Goal: Task Accomplishment & Management: Use online tool/utility

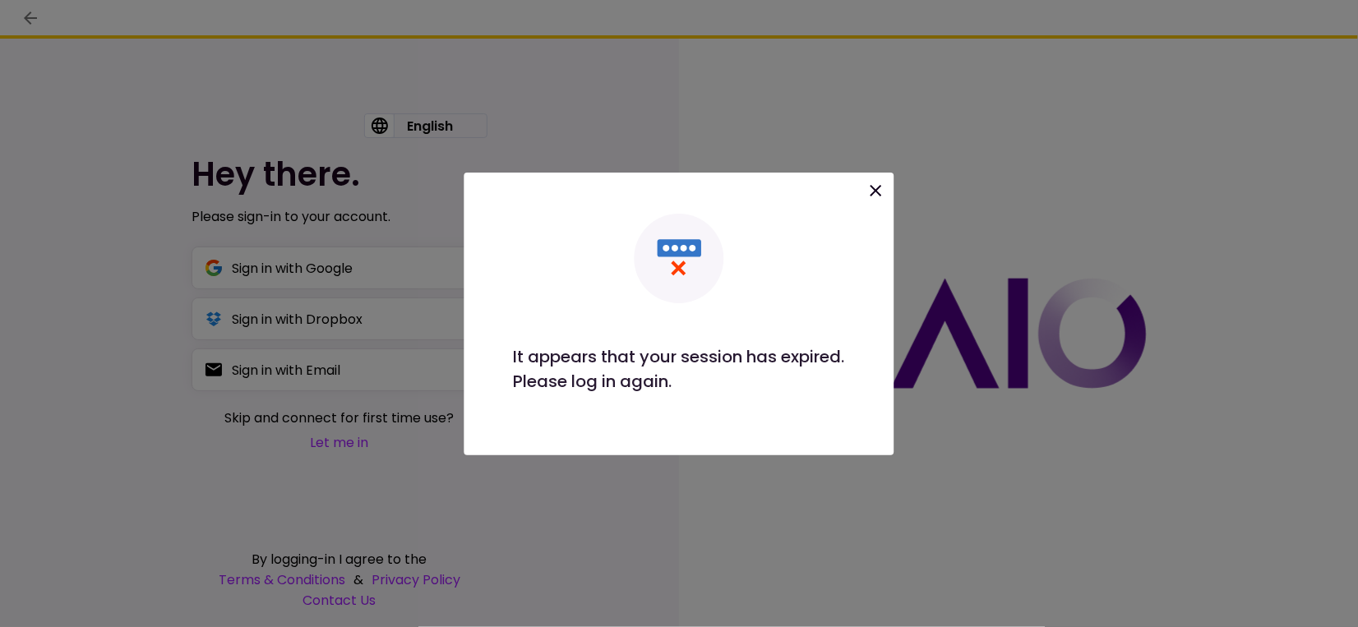
click at [874, 190] on icon at bounding box center [876, 191] width 20 height 20
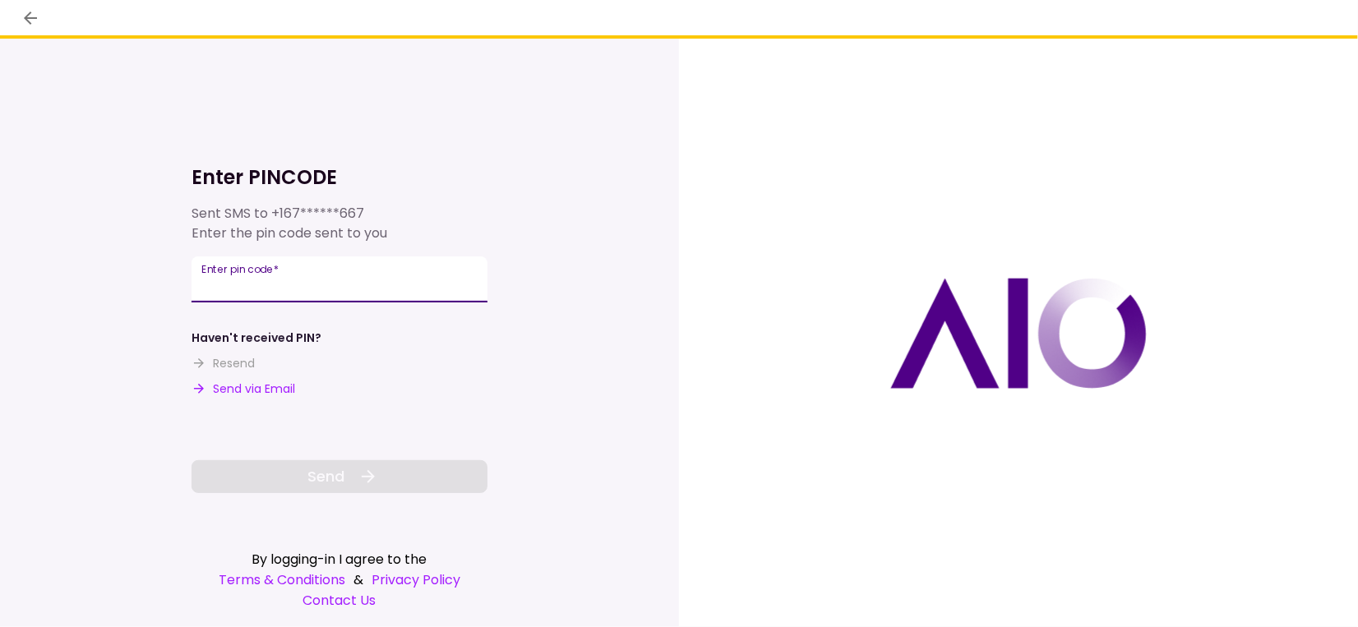
click at [381, 279] on input "Enter pin code   *" at bounding box center [340, 279] width 296 height 46
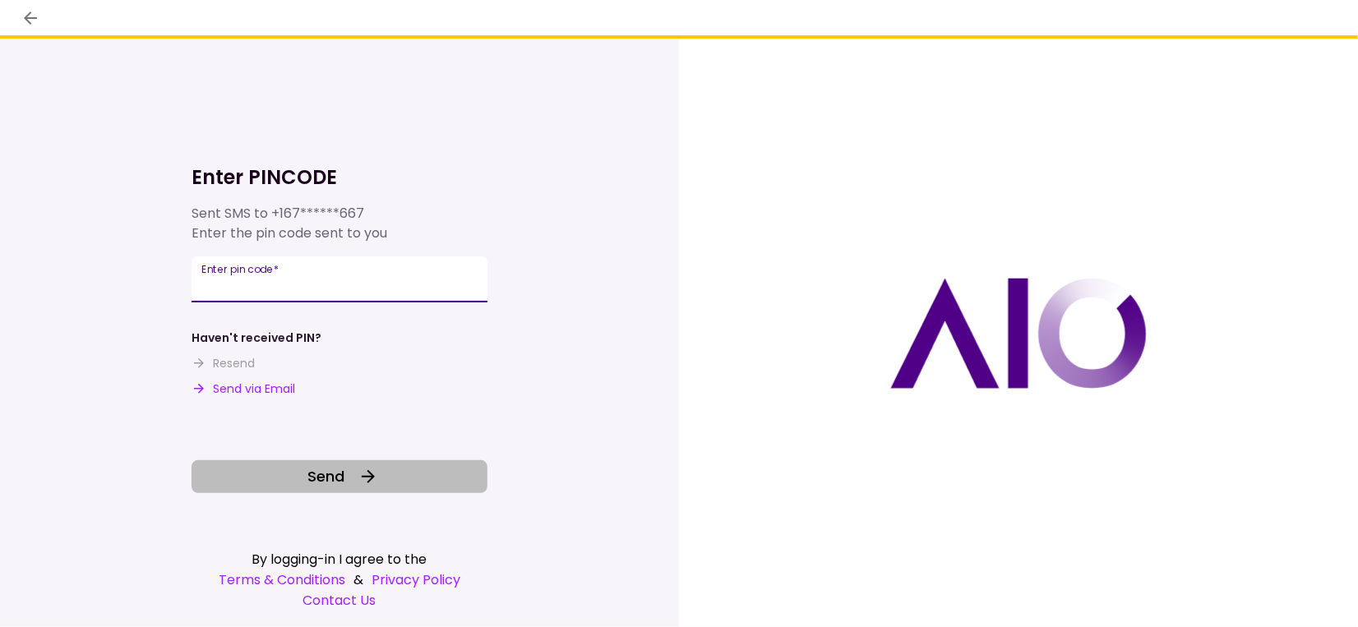
type input "******"
click at [353, 477] on button "Send" at bounding box center [340, 476] width 296 height 33
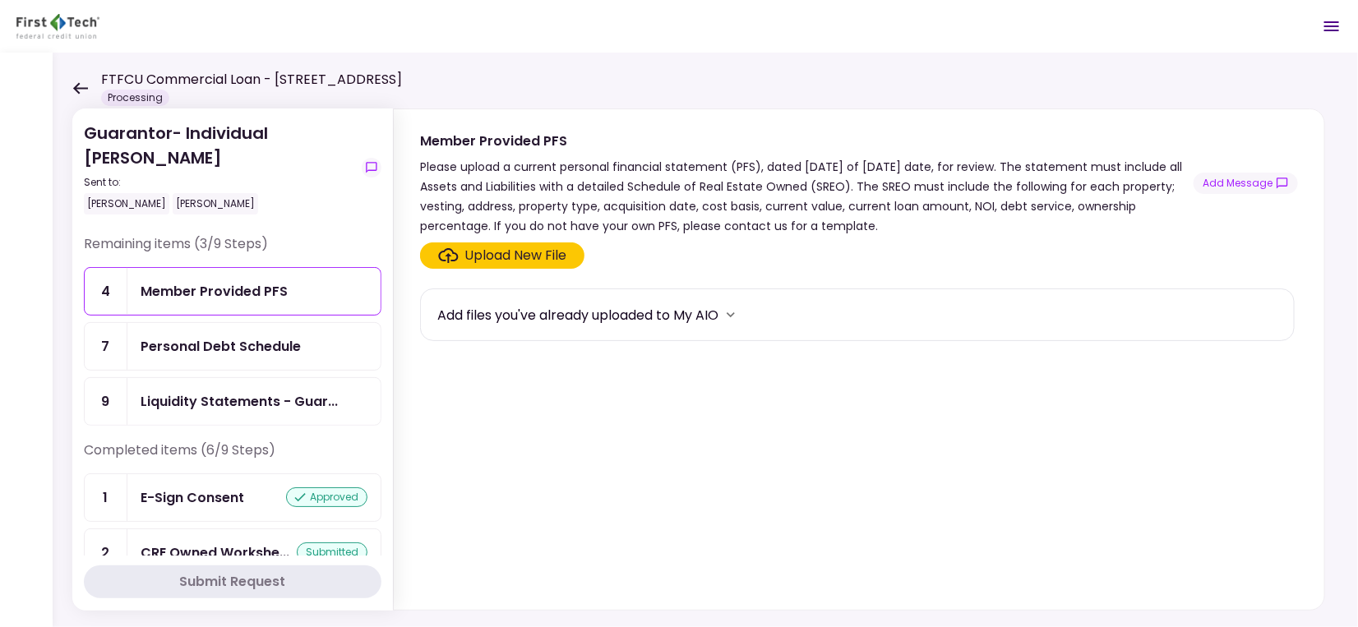
click at [86, 88] on icon at bounding box center [80, 88] width 15 height 12
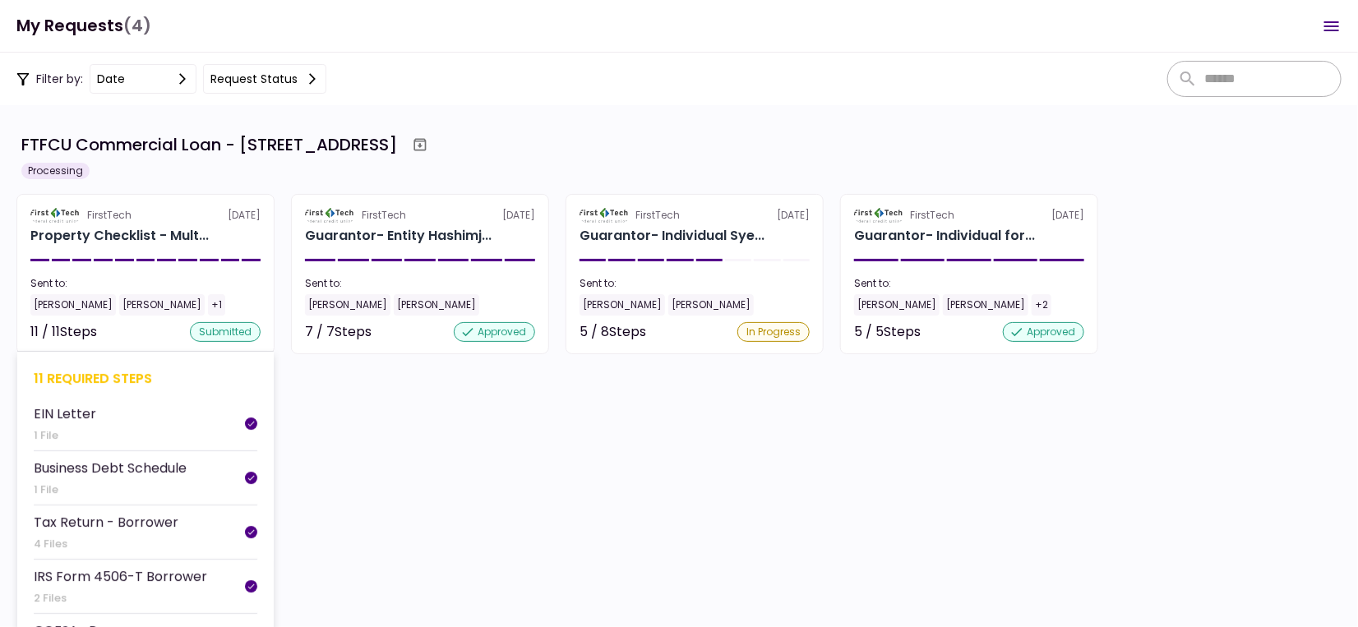
click at [186, 242] on div "Property Checklist - Mult..." at bounding box center [119, 236] width 178 height 20
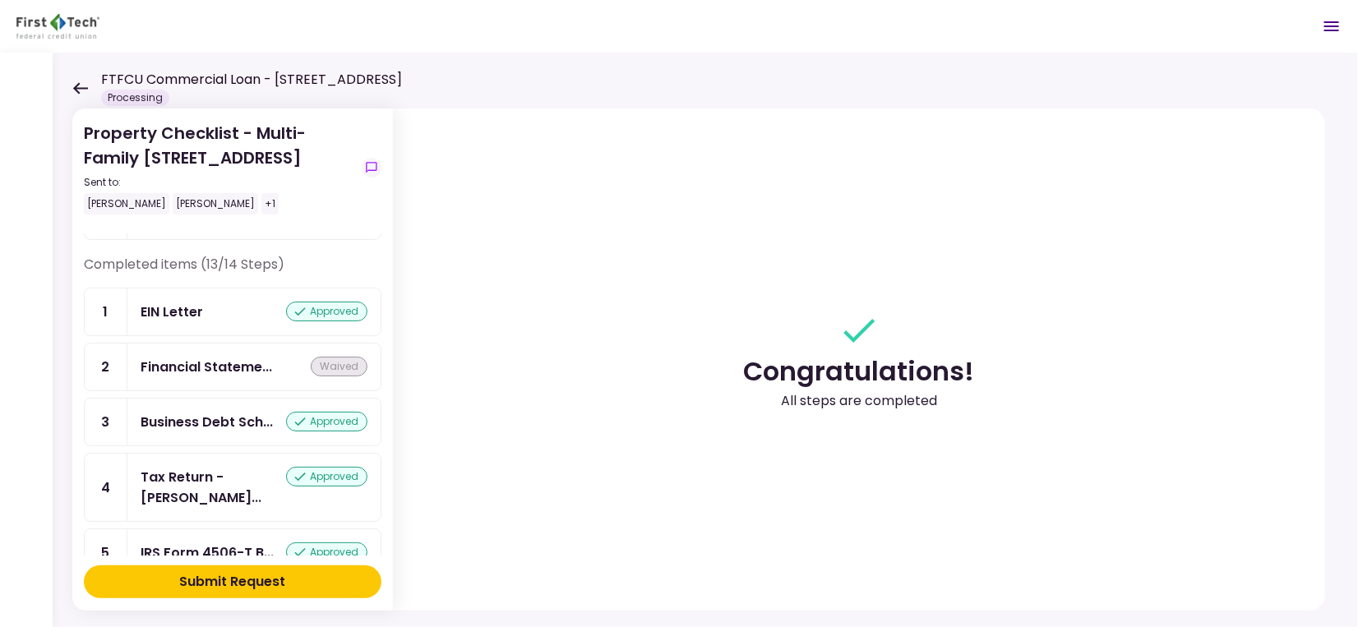
scroll to position [109, 0]
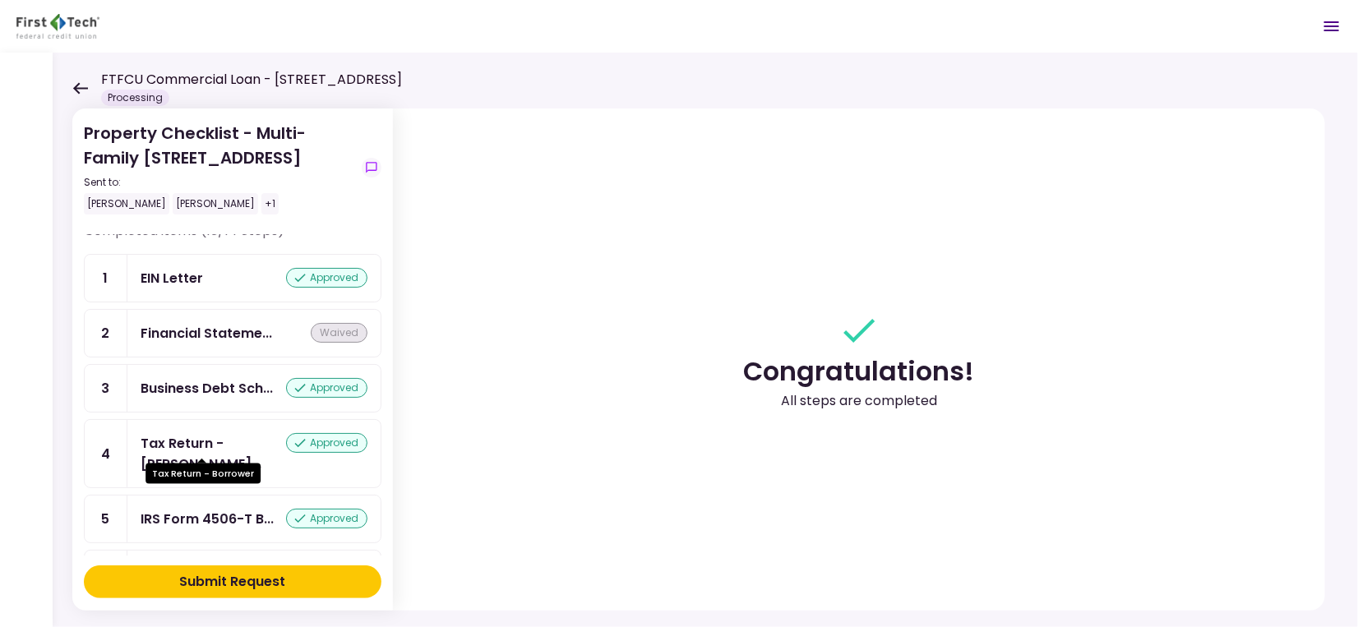
click at [196, 446] on div "Tax Return - [PERSON_NAME]..." at bounding box center [213, 453] width 145 height 41
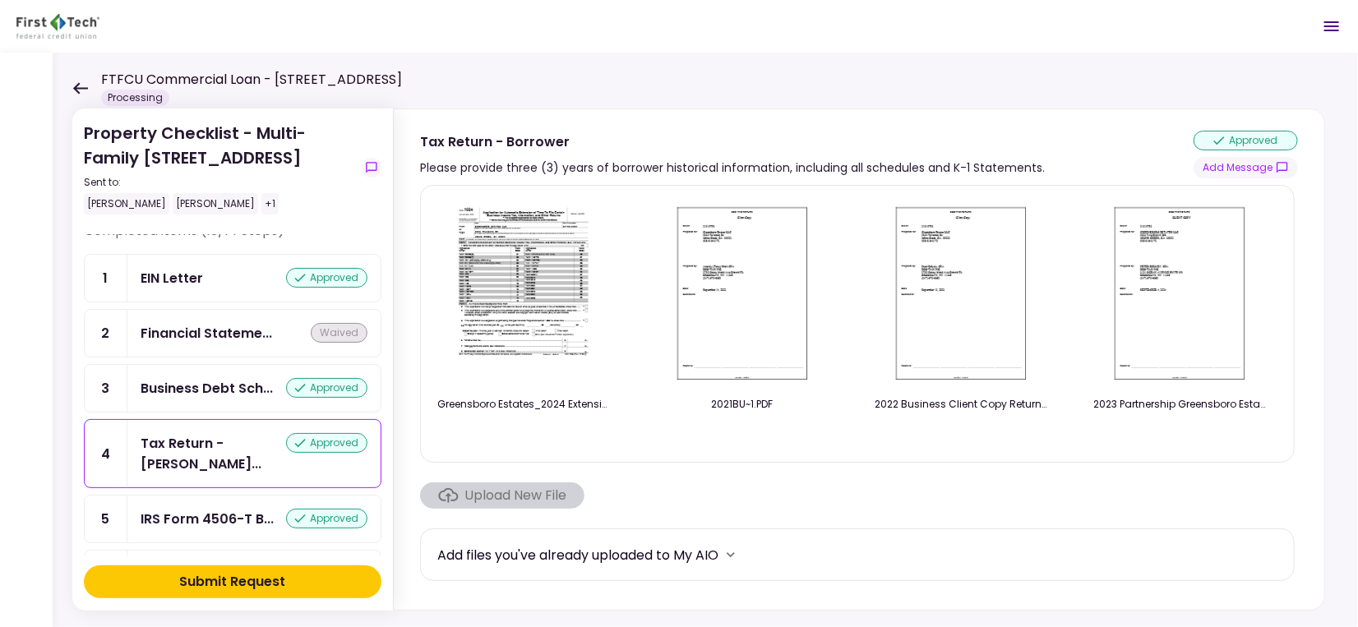
click at [537, 329] on img at bounding box center [523, 293] width 146 height 188
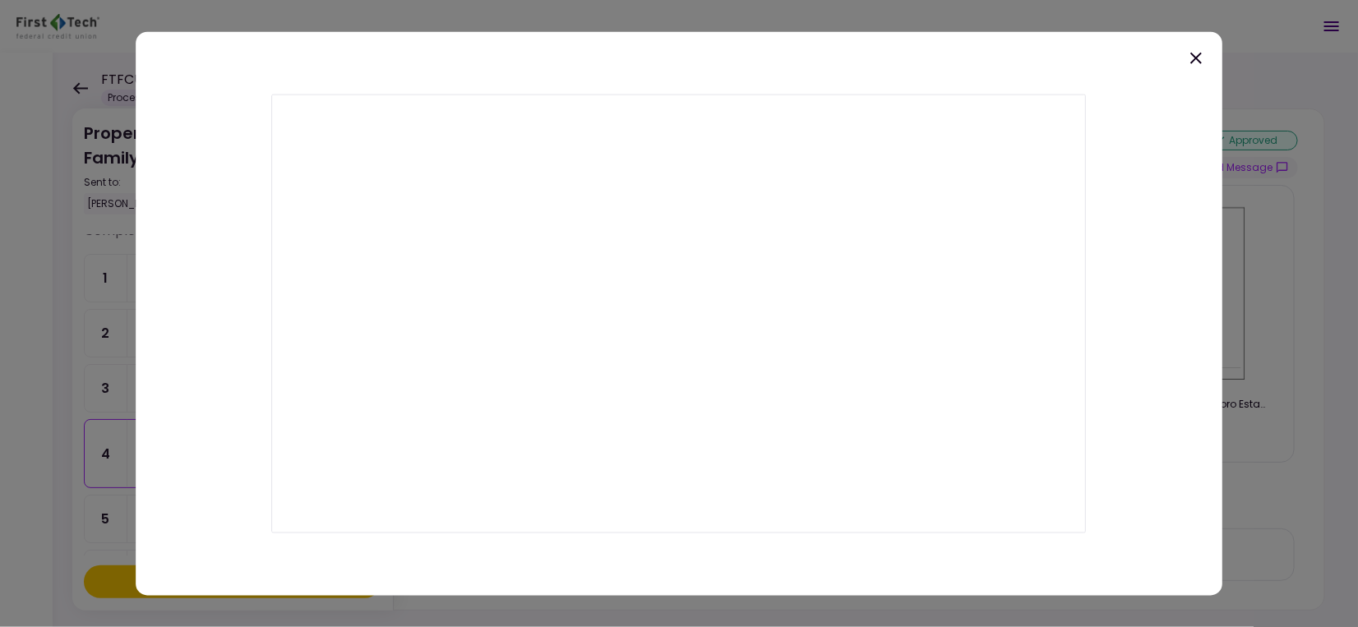
click at [42, 227] on div at bounding box center [679, 313] width 1358 height 627
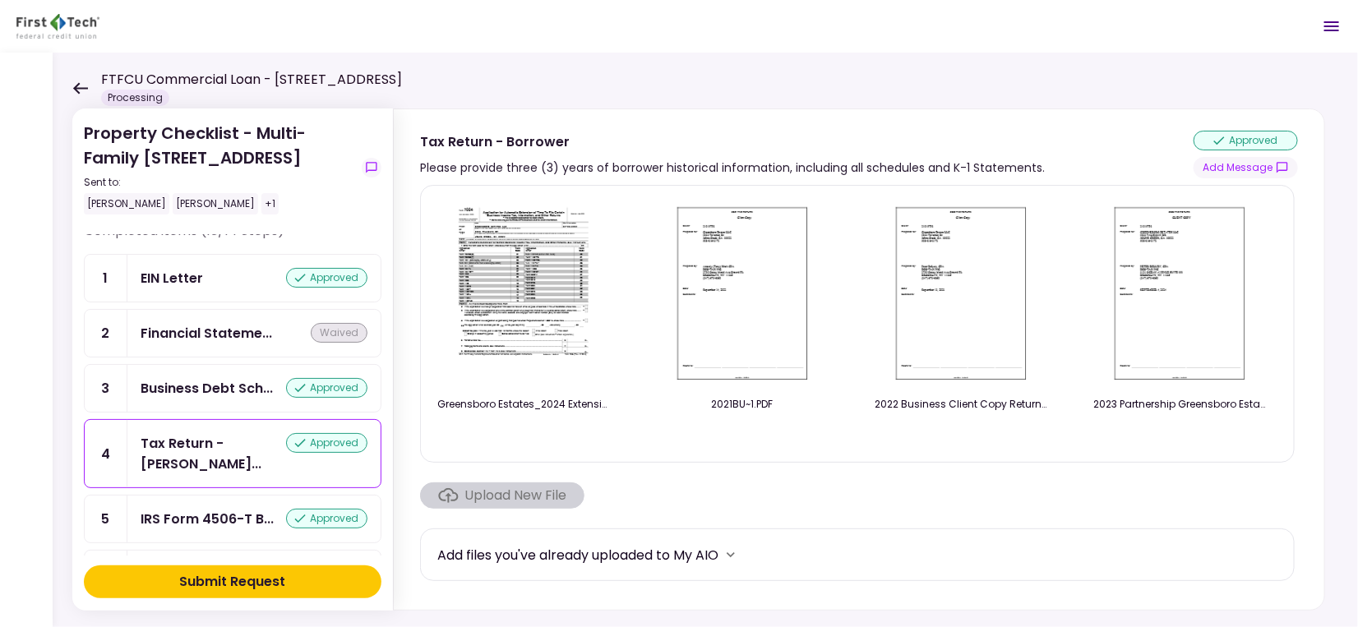
click at [750, 284] on img at bounding box center [742, 293] width 146 height 188
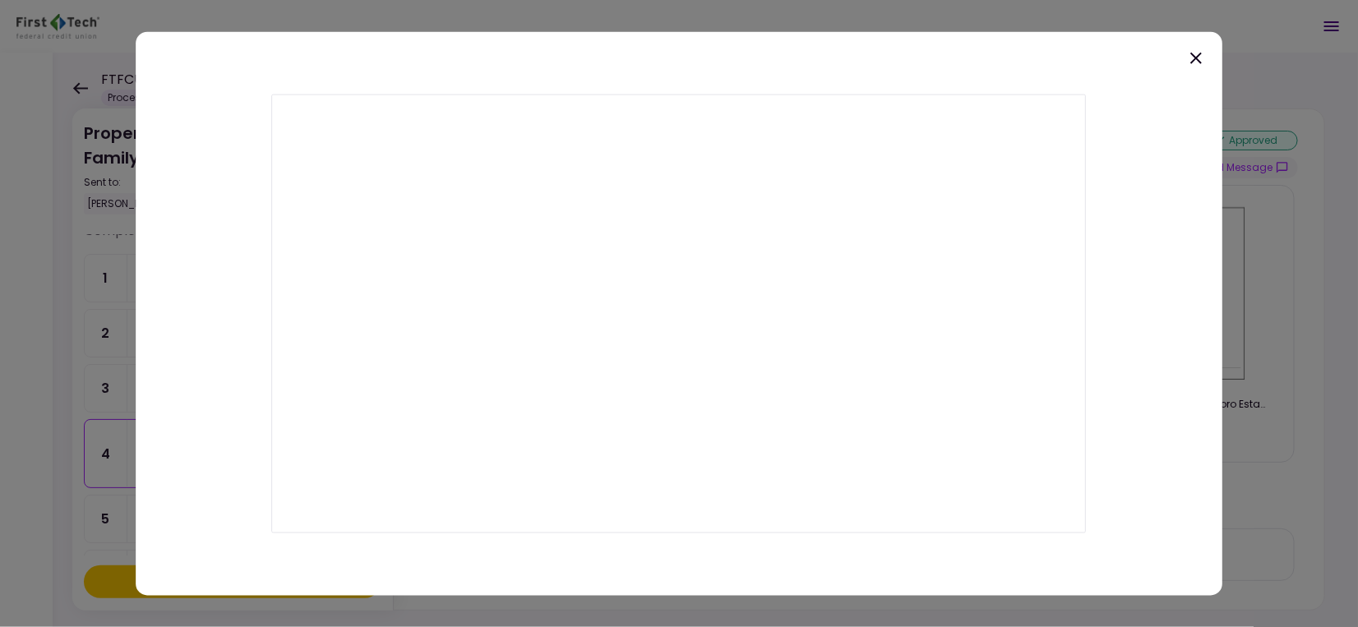
click at [1196, 57] on icon at bounding box center [1196, 58] width 12 height 12
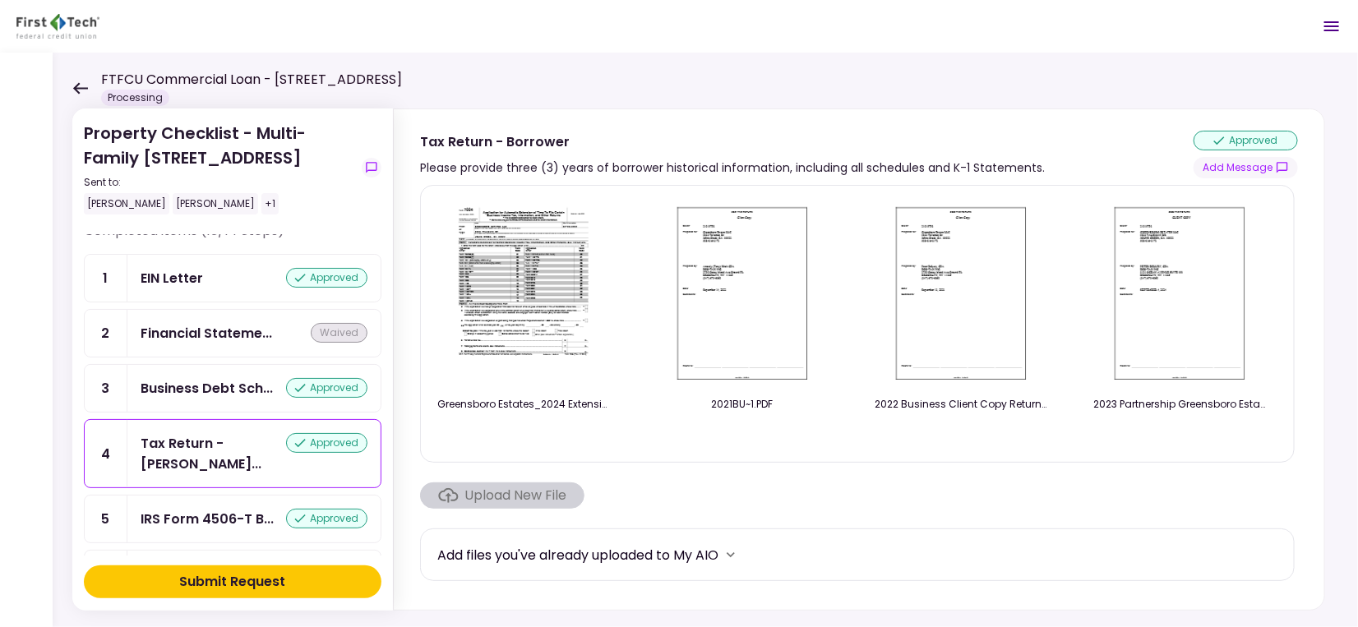
click at [997, 349] on img at bounding box center [961, 293] width 146 height 188
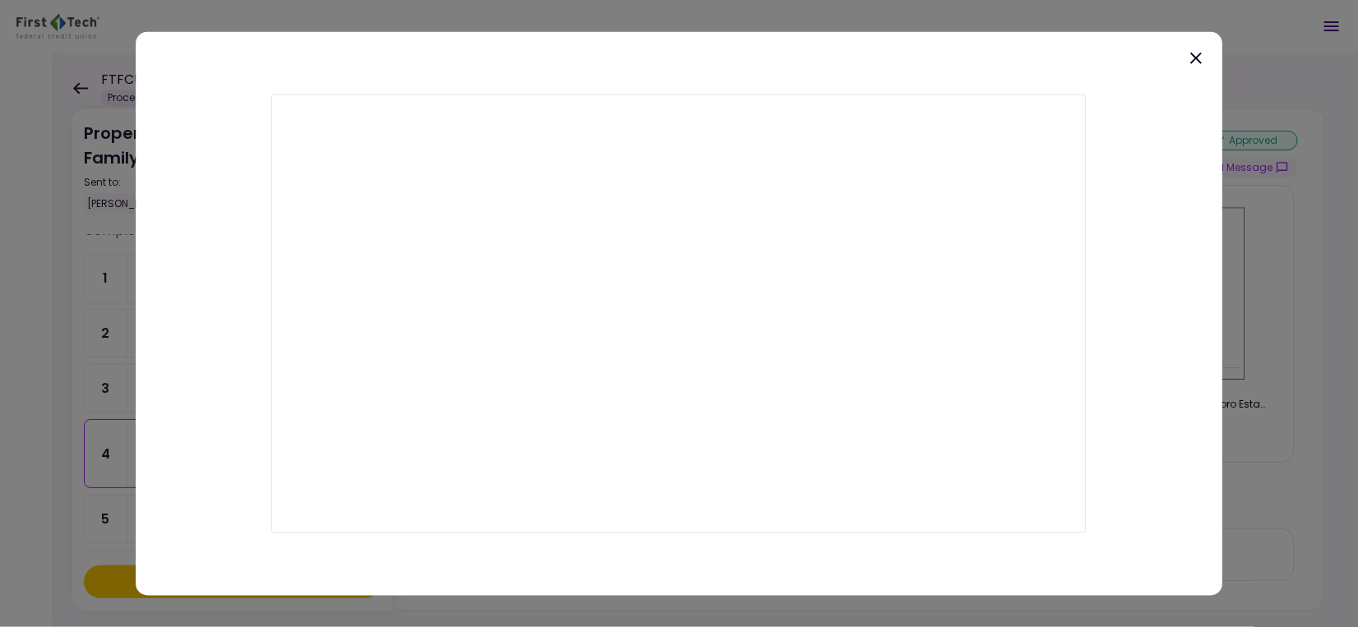
click at [1193, 67] on icon at bounding box center [1196, 58] width 20 height 20
